Goal: Register for event/course

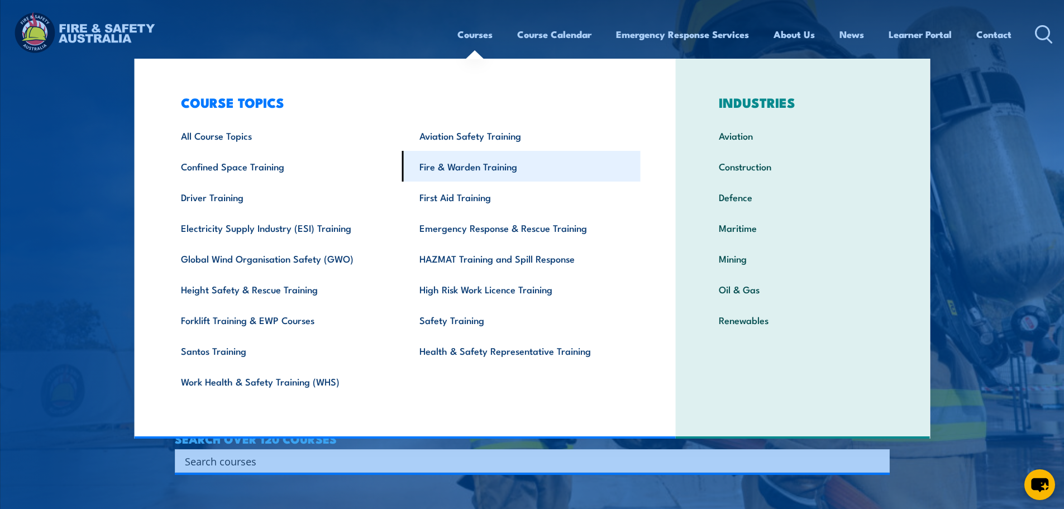
click at [446, 170] on link "Fire & Warden Training" at bounding box center [521, 166] width 239 height 31
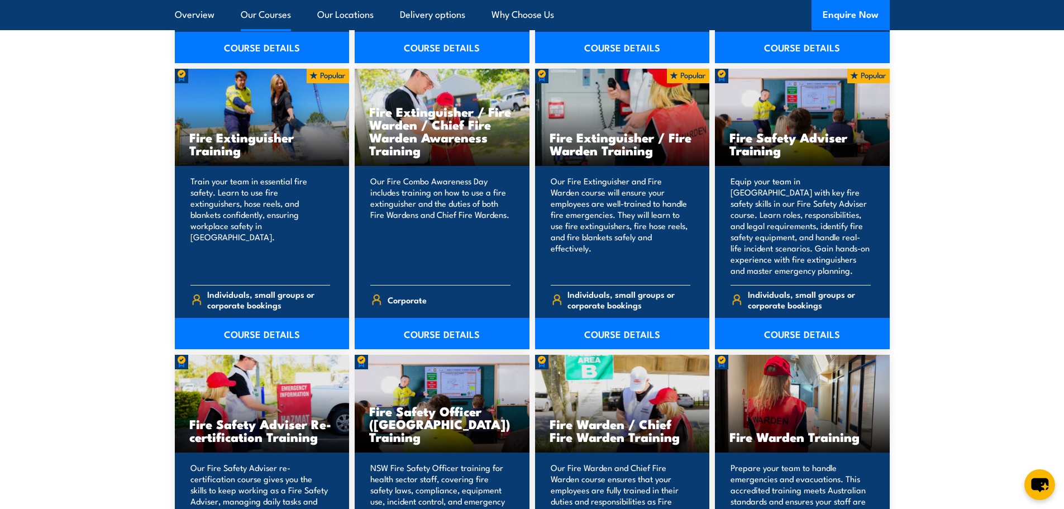
scroll to position [1396, 0]
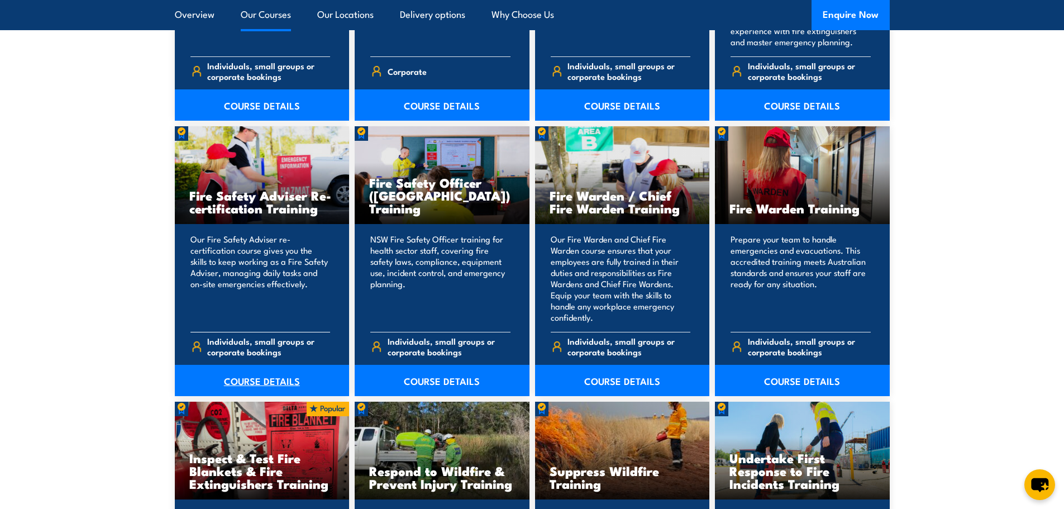
click at [275, 379] on link "COURSE DETAILS" at bounding box center [262, 380] width 175 height 31
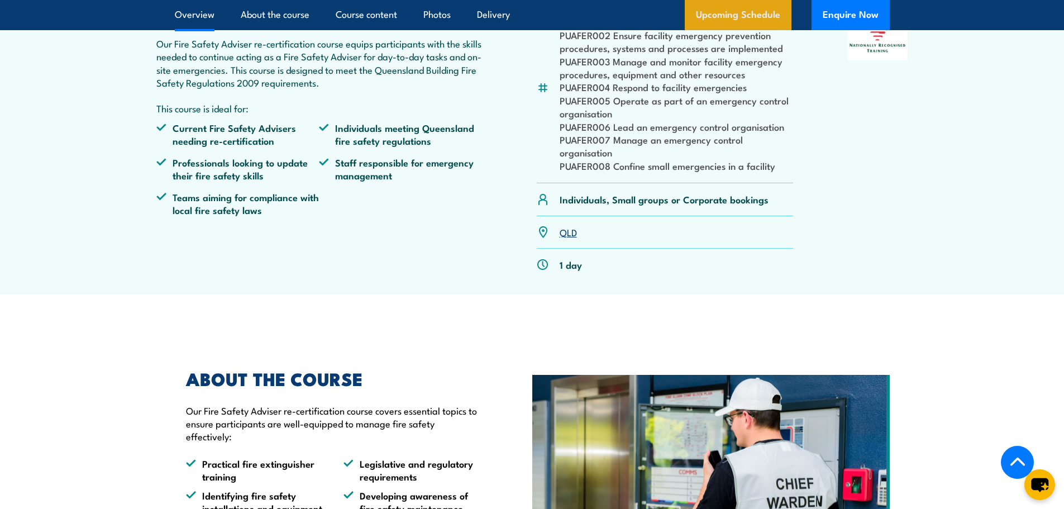
click at [747, 3] on link "Upcoming Schedule" at bounding box center [738, 15] width 107 height 30
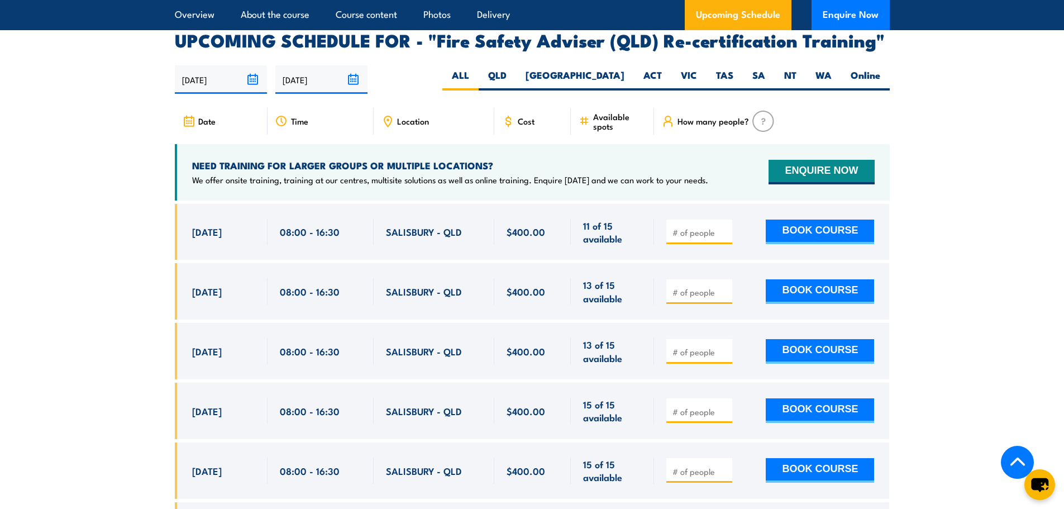
scroll to position [1840, 0]
